Goal: Task Accomplishment & Management: Use online tool/utility

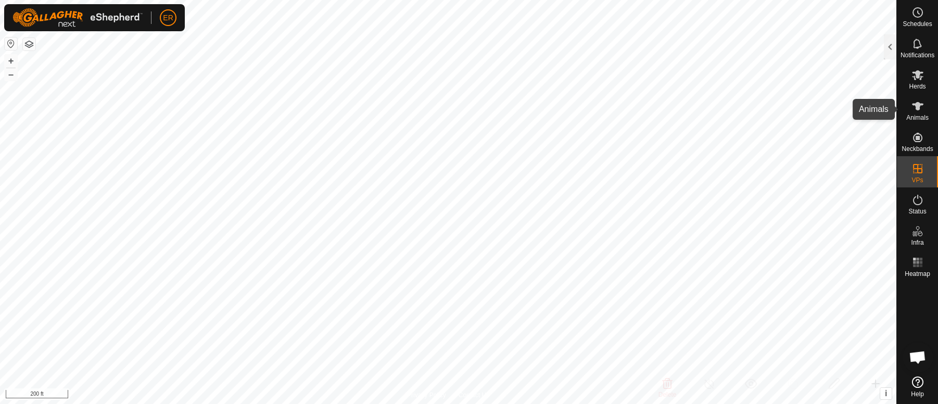
scroll to position [6797, 0]
click at [918, 73] on icon at bounding box center [917, 75] width 11 height 10
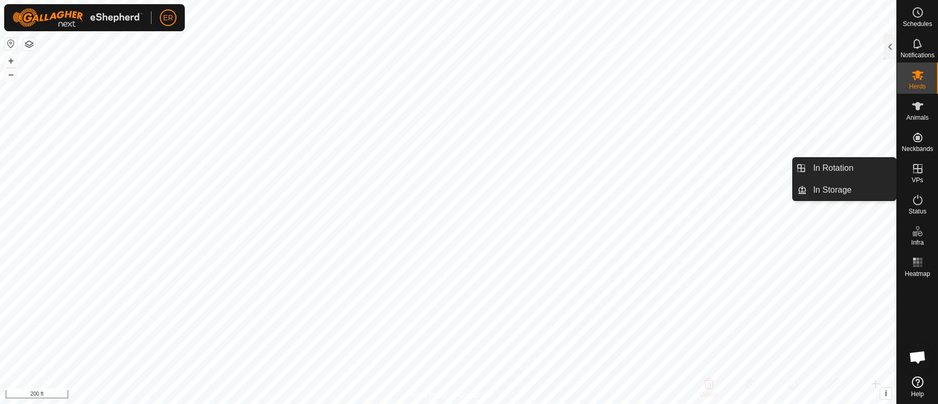
click at [917, 167] on icon at bounding box center [917, 168] width 9 height 9
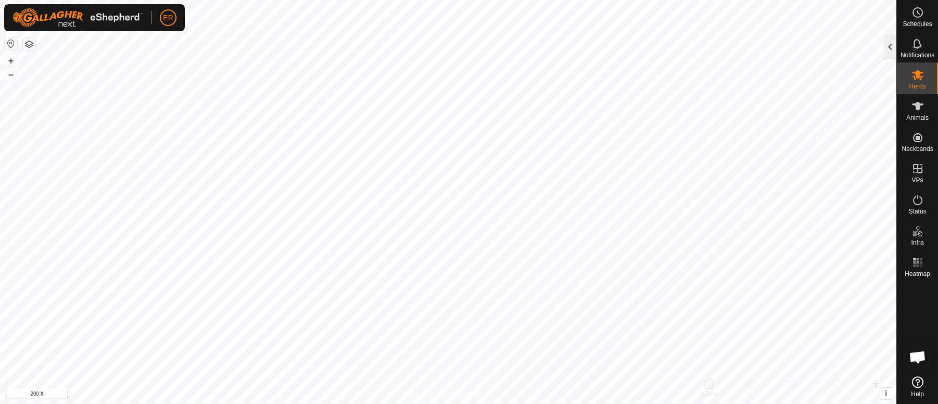
click at [893, 44] on div at bounding box center [890, 46] width 12 height 25
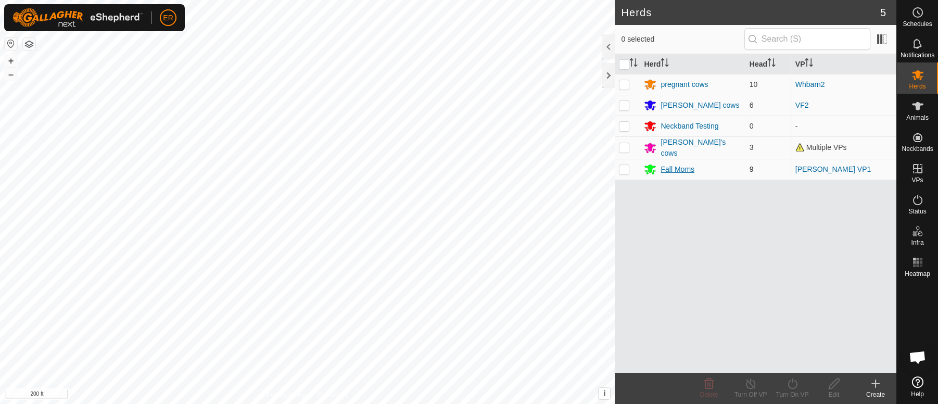
click at [694, 168] on div "Fall Moms" at bounding box center [678, 169] width 34 height 11
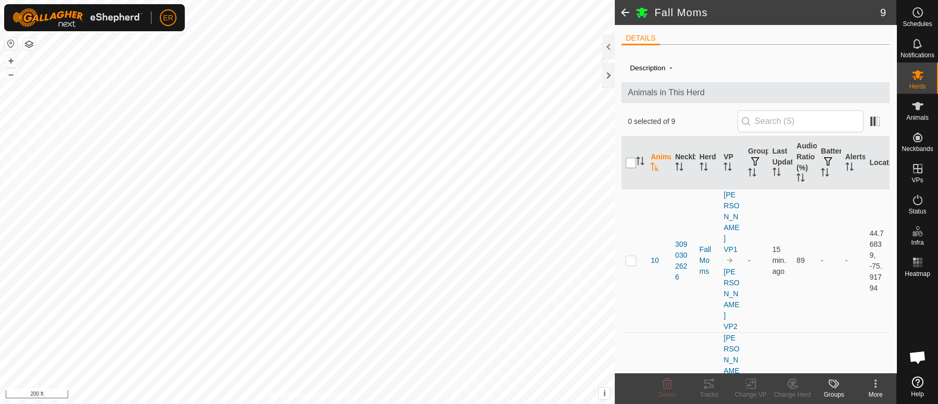
click at [633, 166] on input "checkbox" at bounding box center [631, 163] width 10 height 10
checkbox input "true"
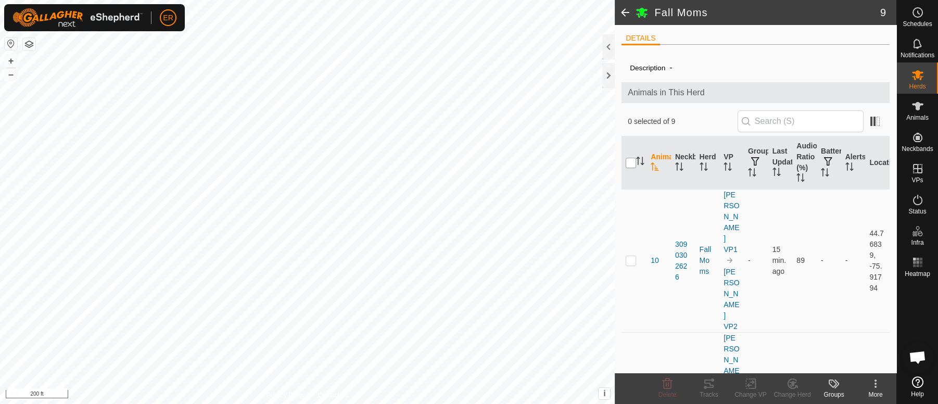
checkbox input "true"
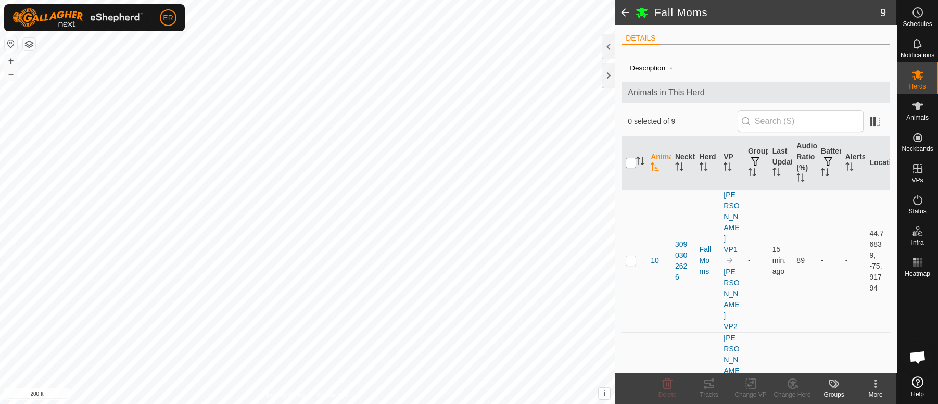
checkbox input "true"
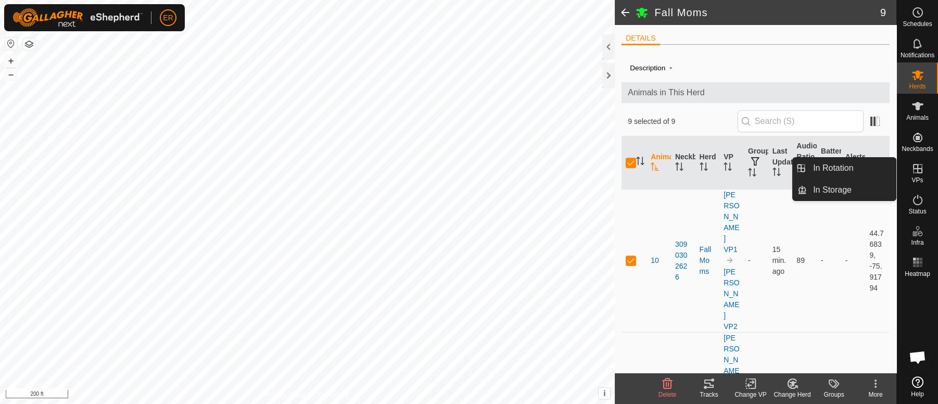
click at [915, 168] on icon at bounding box center [918, 168] width 12 height 12
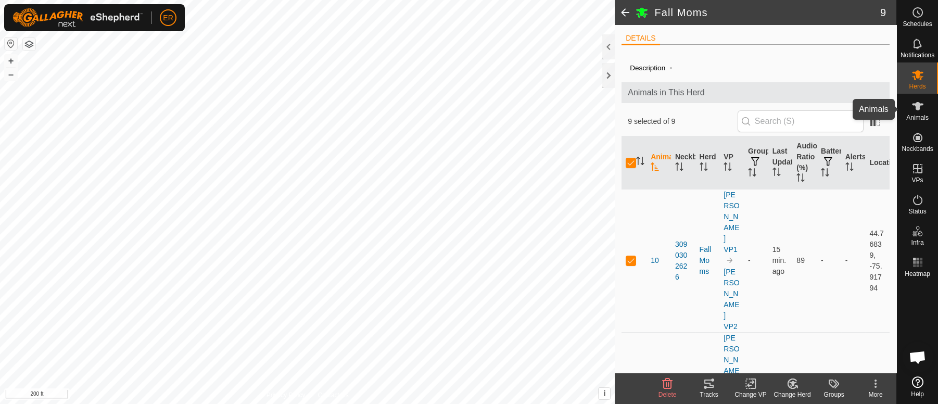
click at [916, 108] on icon at bounding box center [917, 106] width 11 height 8
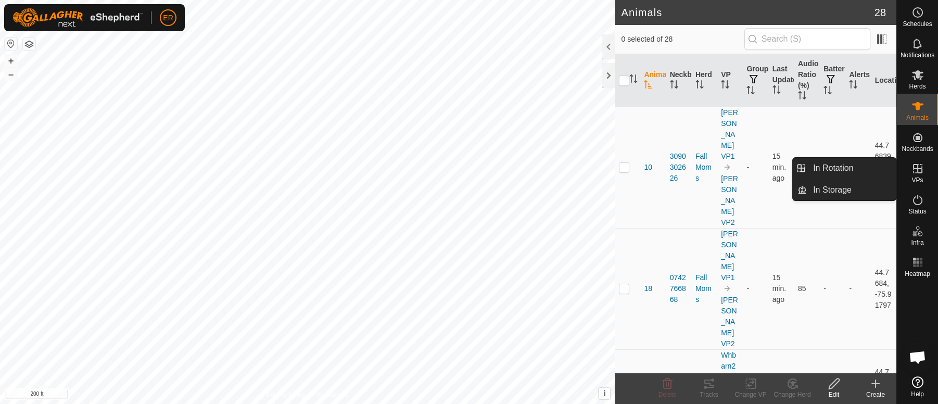
click at [915, 166] on icon at bounding box center [918, 168] width 12 height 12
click at [865, 170] on link "In Rotation" at bounding box center [851, 168] width 89 height 21
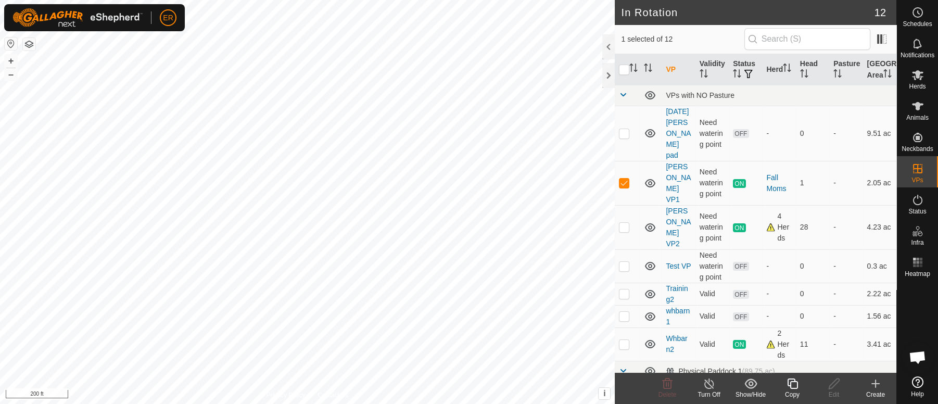
click at [711, 384] on icon at bounding box center [709, 384] width 13 height 12
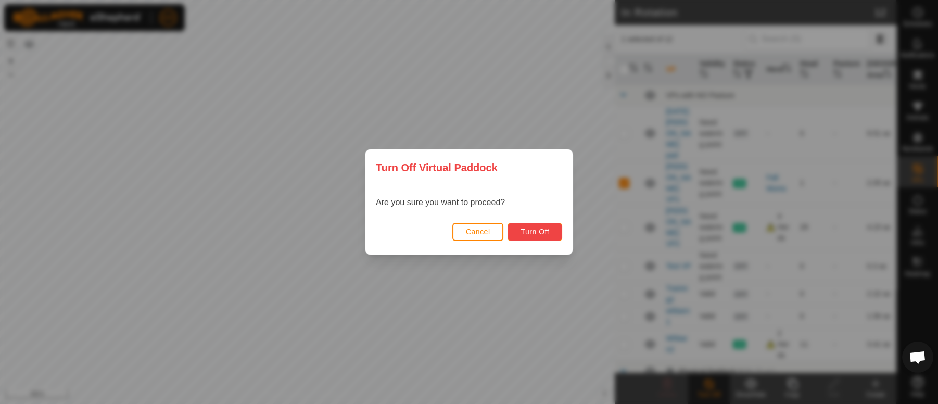
click at [547, 236] on button "Turn Off" at bounding box center [535, 232] width 55 height 18
click at [542, 232] on span "Turn Off" at bounding box center [535, 232] width 29 height 8
click at [568, 133] on div "Turn Off Virtual Paddock Are you sure you want to proceed? Cancel Turn Off" at bounding box center [469, 202] width 938 height 404
click at [576, 395] on div "Turn Off Virtual Paddock Are you sure you want to proceed? Cancel Turn Off" at bounding box center [469, 202] width 938 height 404
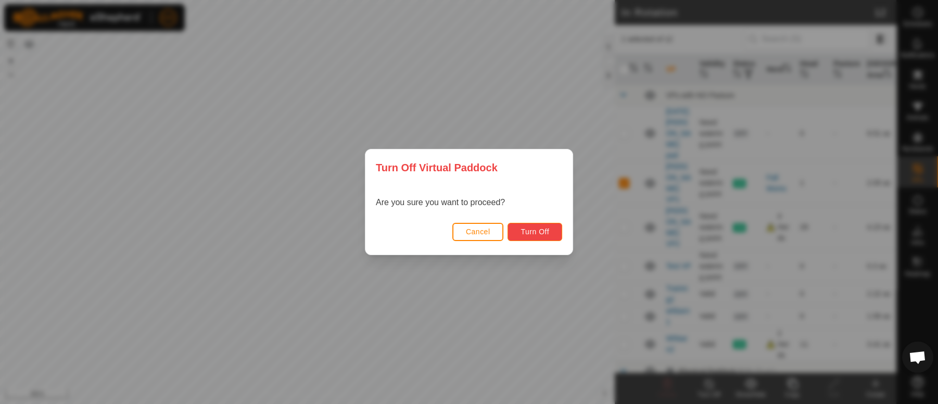
click at [525, 233] on span "Turn Off" at bounding box center [535, 232] width 29 height 8
click at [581, 296] on div "Turn Off Virtual Paddock Are you sure you want to proceed? Cancel Turn Off" at bounding box center [469, 202] width 938 height 404
click at [491, 230] on button "Cancel" at bounding box center [479, 232] width 52 height 18
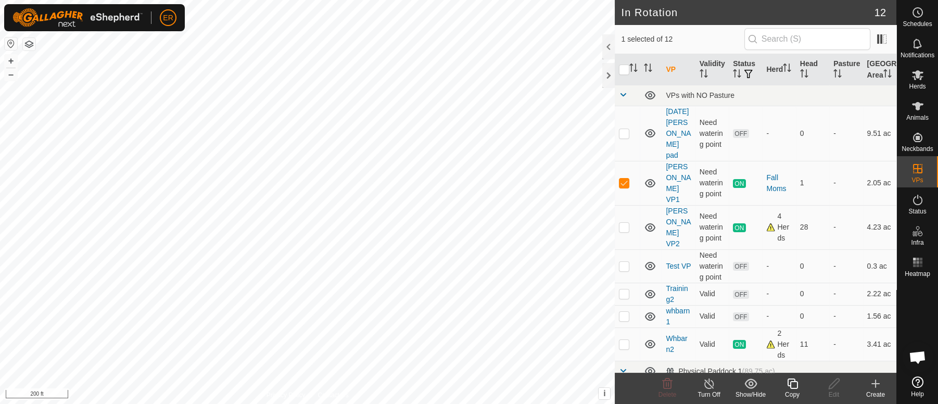
checkbox input "false"
checkbox input "true"
checkbox input "false"
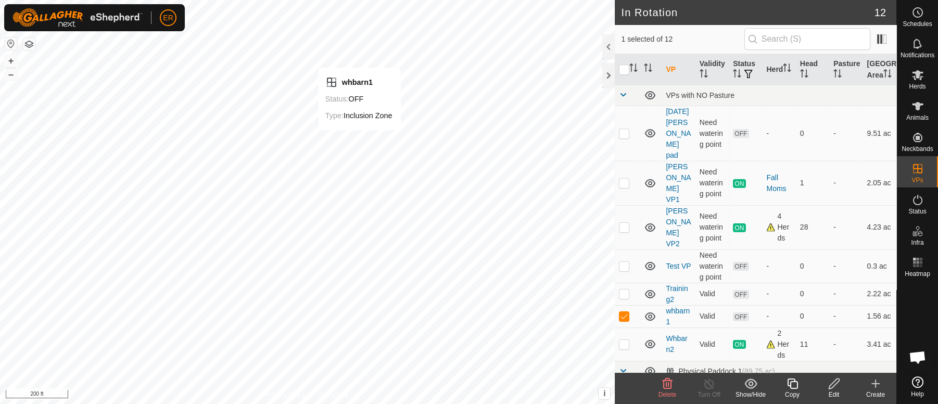
checkbox input "false"
checkbox input "true"
checkbox input "false"
checkbox input "true"
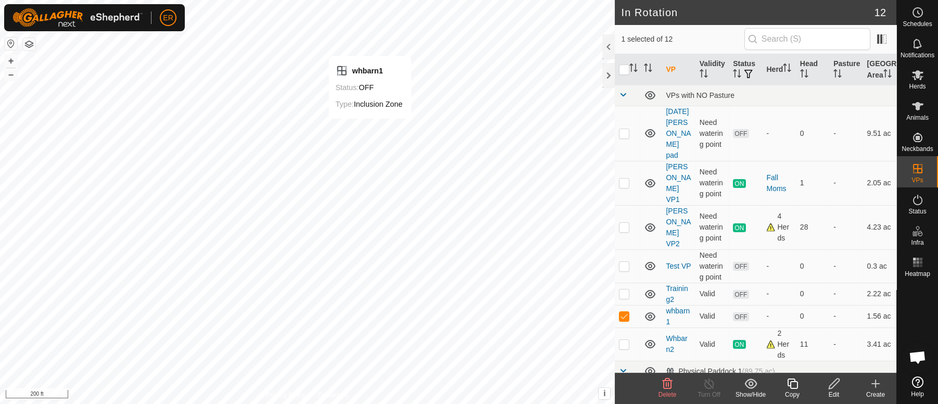
checkbox input "false"
checkbox input "true"
click at [710, 387] on icon at bounding box center [709, 384] width 13 height 12
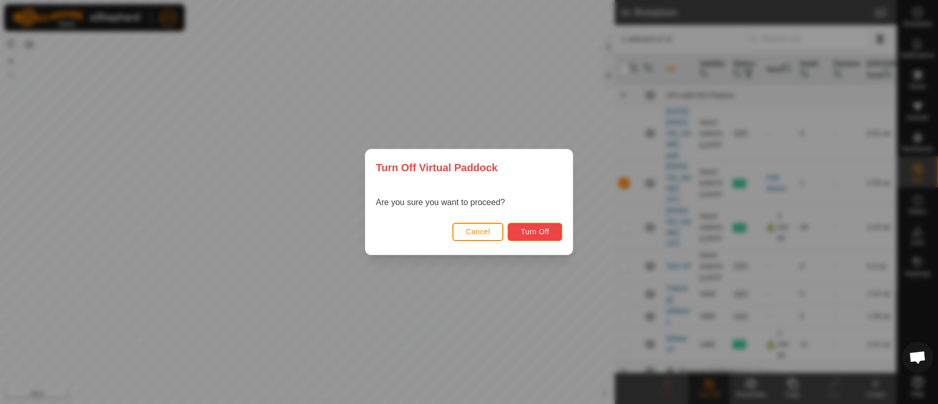
click at [542, 230] on span "Turn Off" at bounding box center [535, 232] width 29 height 8
click at [540, 290] on div "Turn Off Virtual Paddock Are you sure you want to proceed? Cancel Turn Off" at bounding box center [469, 202] width 938 height 404
click at [489, 223] on button "Cancel" at bounding box center [479, 232] width 52 height 18
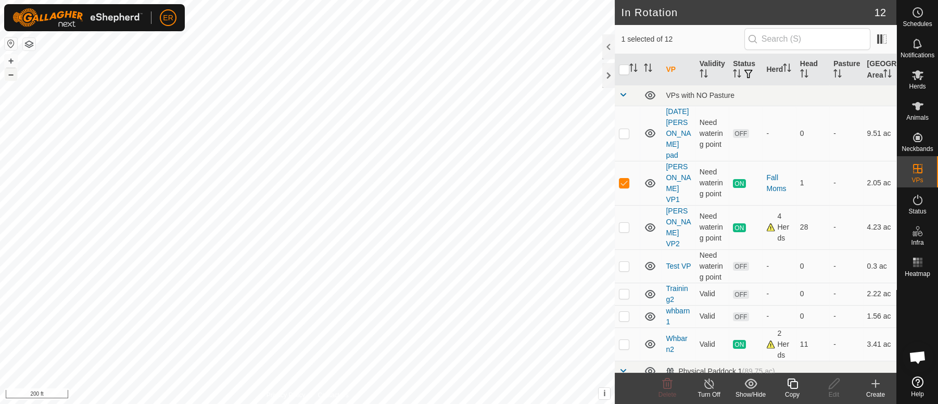
click at [8, 76] on button "–" at bounding box center [11, 74] width 12 height 12
